Goal: Transaction & Acquisition: Purchase product/service

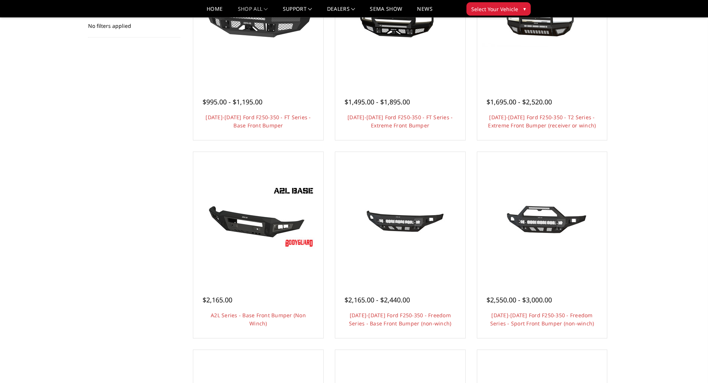
scroll to position [74, 0]
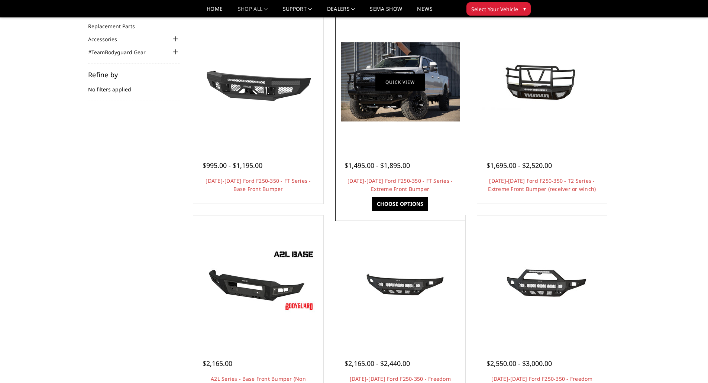
click at [408, 78] on link "Quick view" at bounding box center [400, 81] width 50 height 17
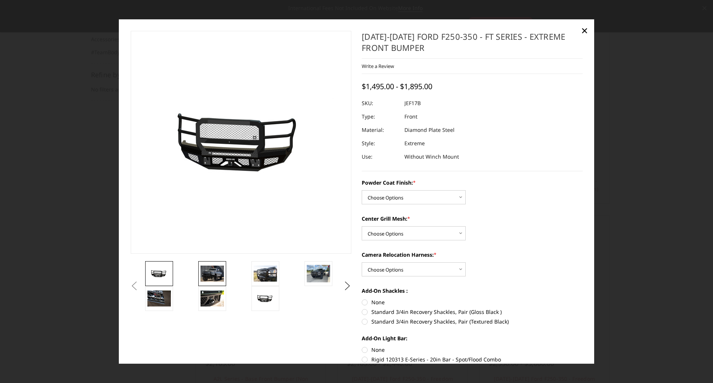
click at [205, 275] on img at bounding box center [212, 274] width 23 height 16
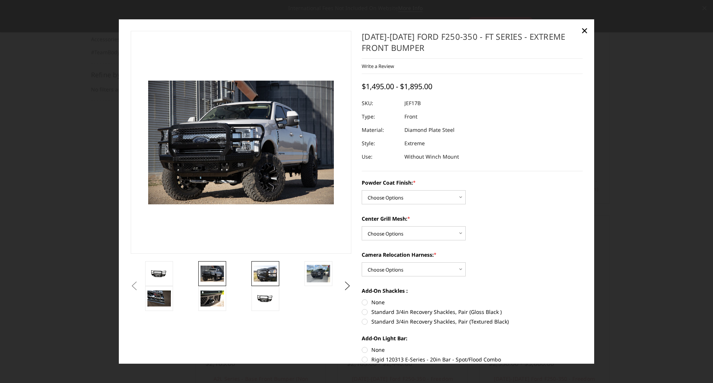
click at [267, 270] on img at bounding box center [265, 274] width 23 height 16
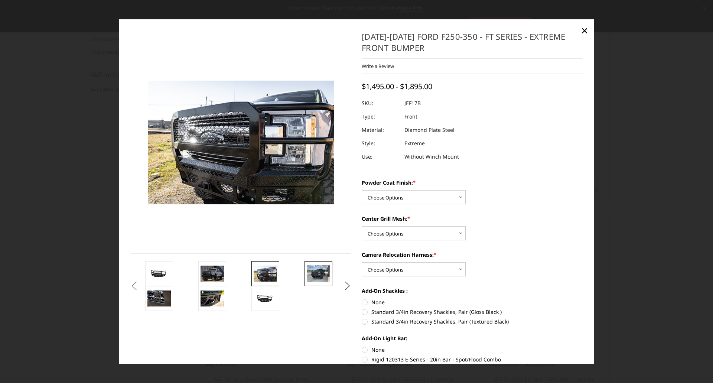
click at [317, 272] on img at bounding box center [318, 273] width 23 height 17
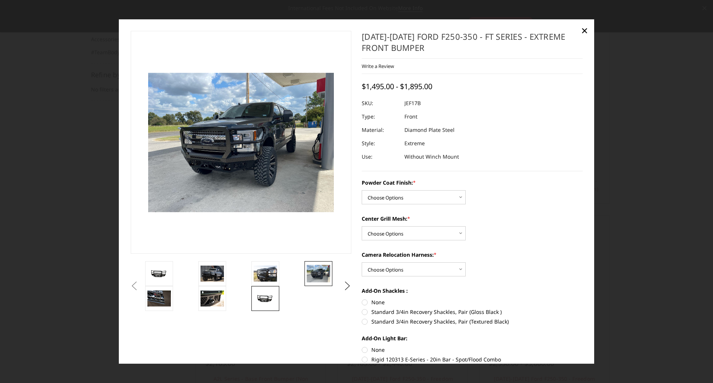
click at [270, 293] on img at bounding box center [265, 298] width 23 height 11
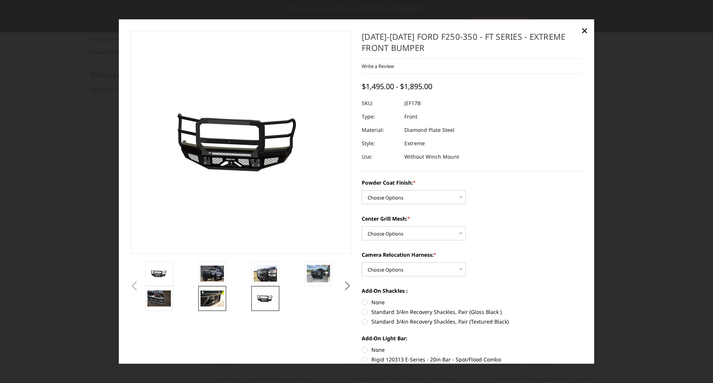
click at [215, 294] on img at bounding box center [212, 299] width 23 height 16
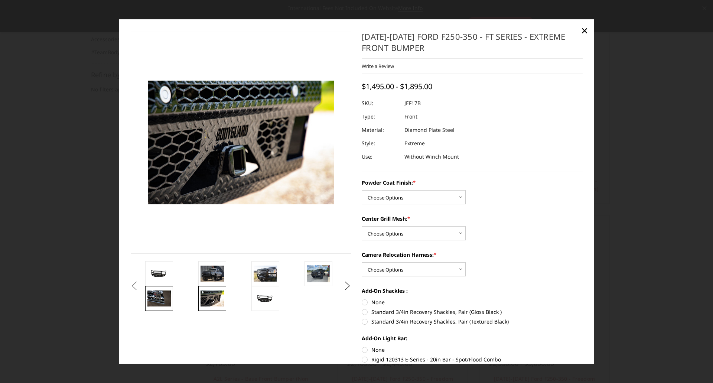
click at [160, 296] on img at bounding box center [158, 299] width 23 height 16
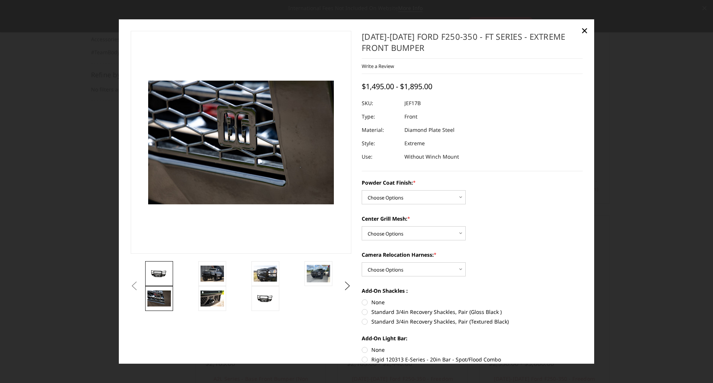
click at [160, 276] on img at bounding box center [158, 273] width 23 height 11
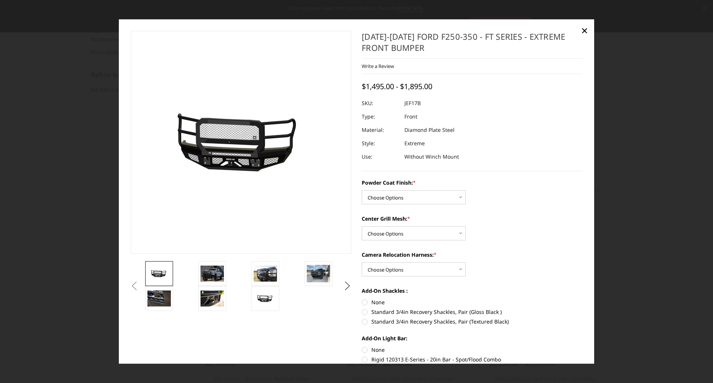
click at [233, 277] on li at bounding box center [223, 273] width 53 height 25
click at [216, 274] on img at bounding box center [212, 274] width 23 height 16
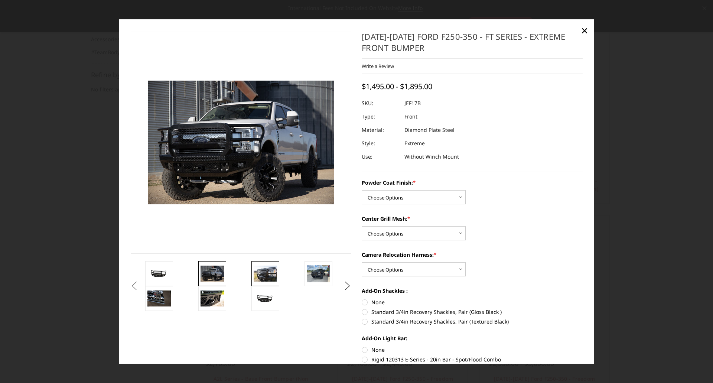
click at [275, 276] on img at bounding box center [265, 274] width 23 height 16
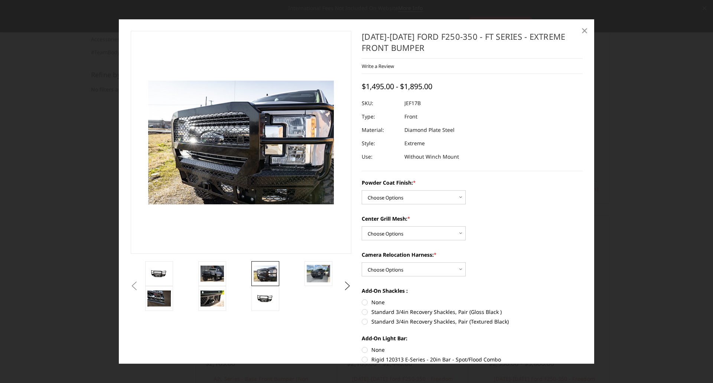
click at [586, 29] on span "×" at bounding box center [584, 30] width 7 height 16
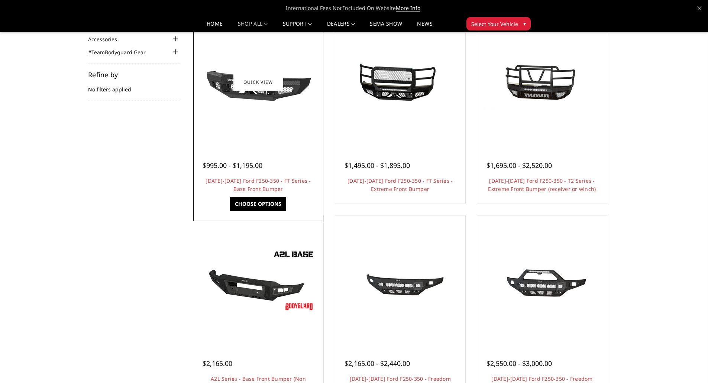
click at [281, 168] on div "$995.00 - $1,195.00" at bounding box center [257, 165] width 111 height 10
click at [271, 82] on link "Quick view" at bounding box center [258, 81] width 50 height 17
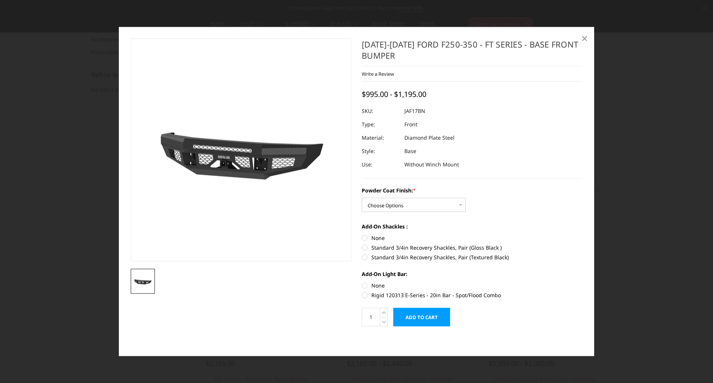
click at [584, 37] on span "×" at bounding box center [584, 38] width 7 height 16
